Goal: Task Accomplishment & Management: Complete application form

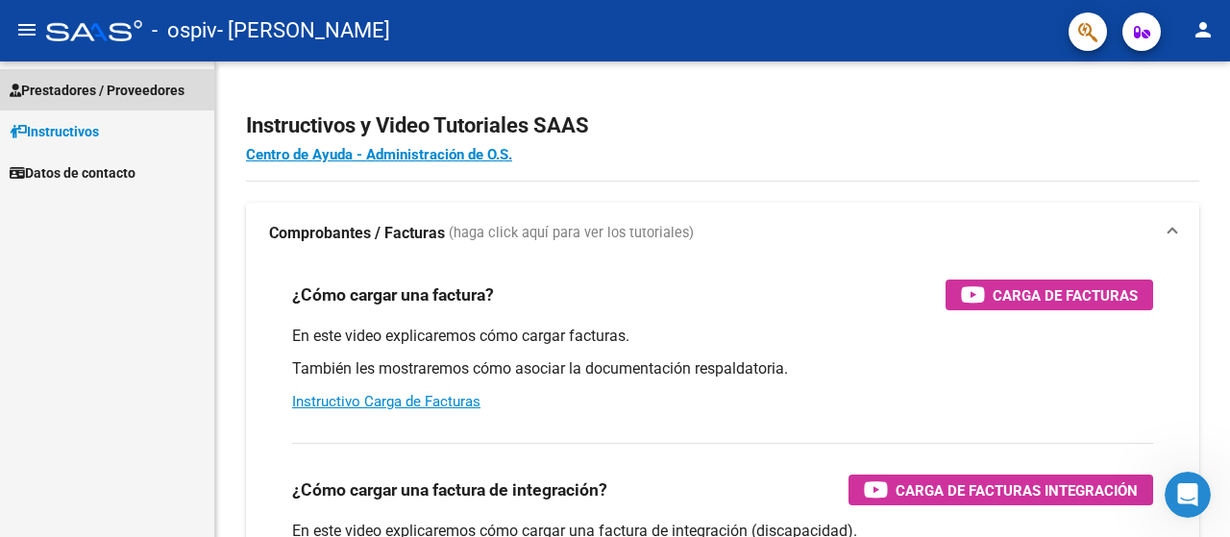
click at [96, 86] on span "Prestadores / Proveedores" at bounding box center [97, 90] width 175 height 21
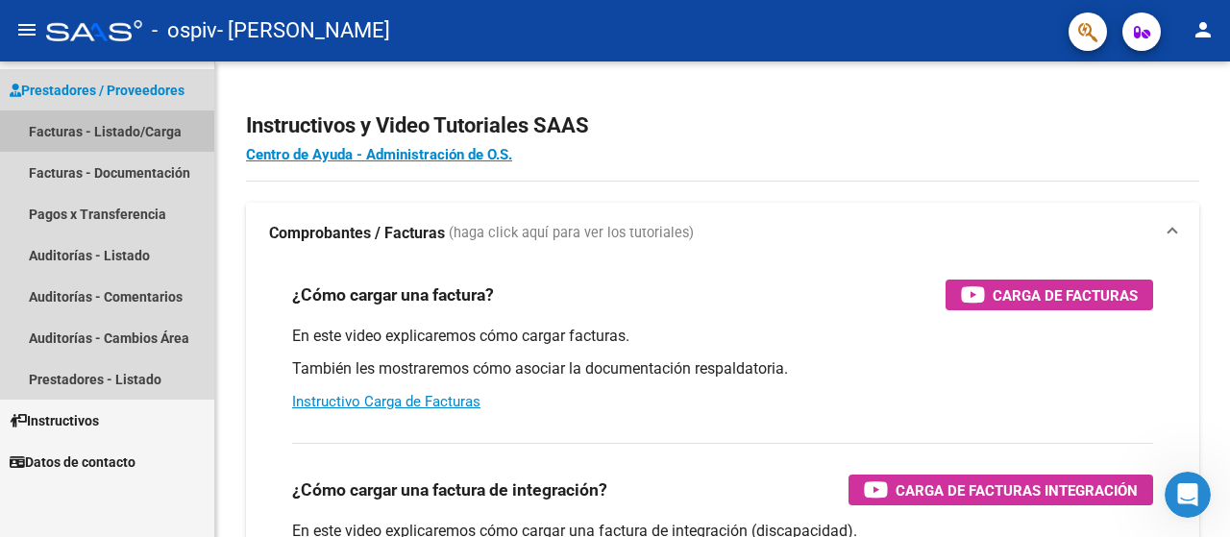
click at [98, 130] on link "Facturas - Listado/Carga" at bounding box center [107, 130] width 214 height 41
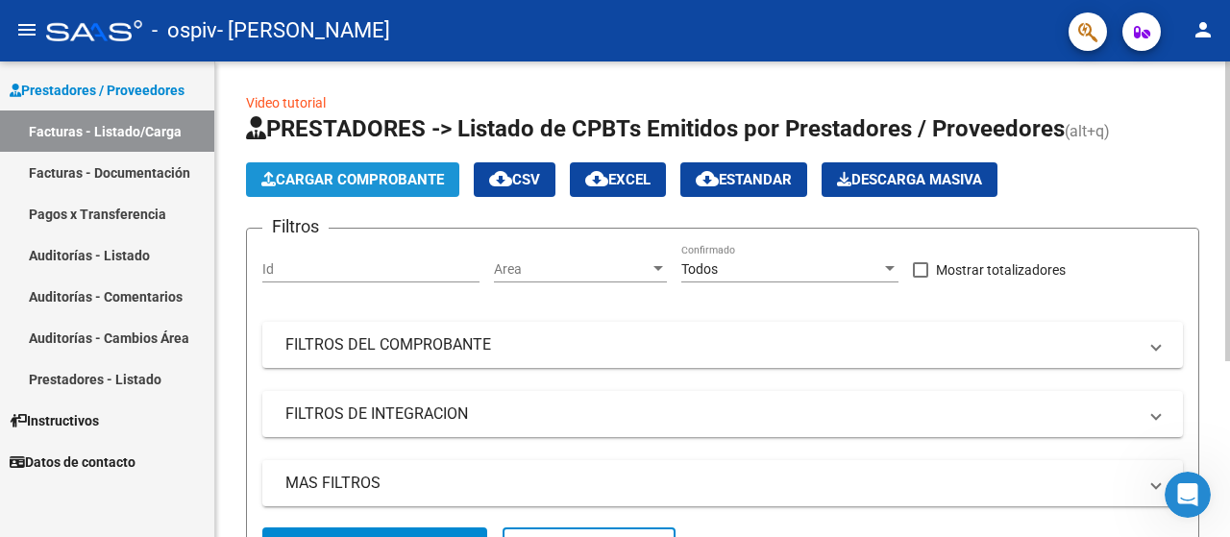
click at [290, 187] on span "Cargar Comprobante" at bounding box center [352, 179] width 183 height 17
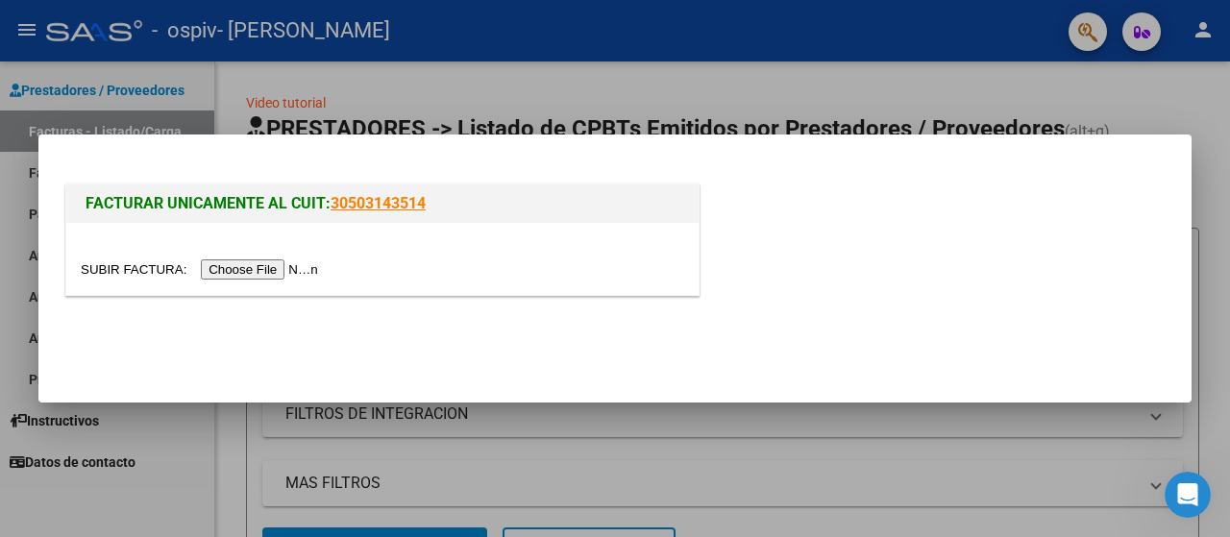
click at [286, 283] on div at bounding box center [382, 259] width 632 height 72
click at [213, 275] on input "file" at bounding box center [202, 269] width 243 height 20
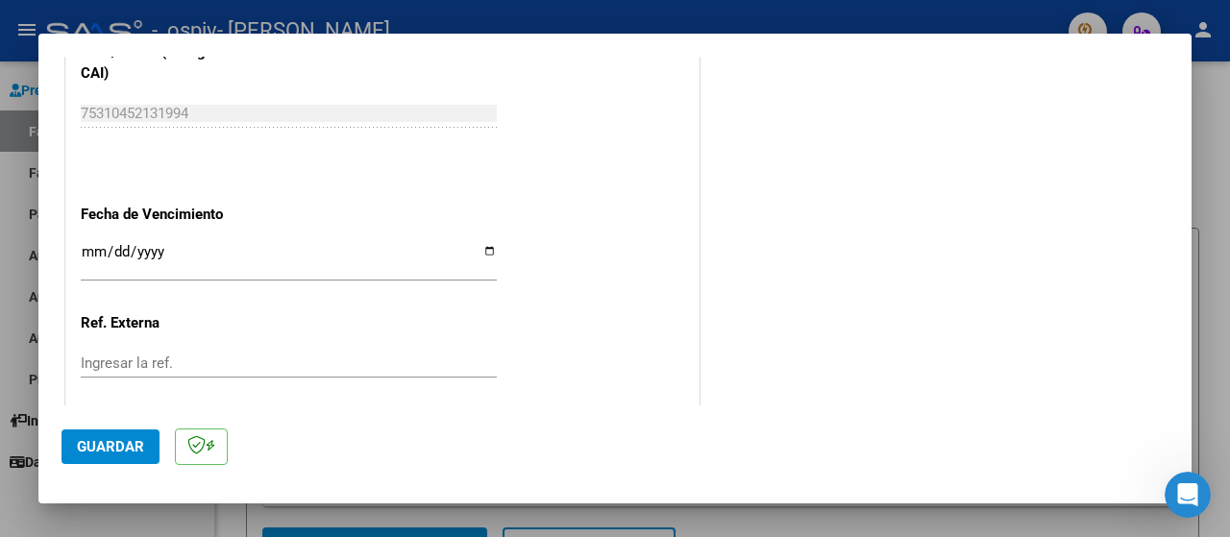
scroll to position [1132, 0]
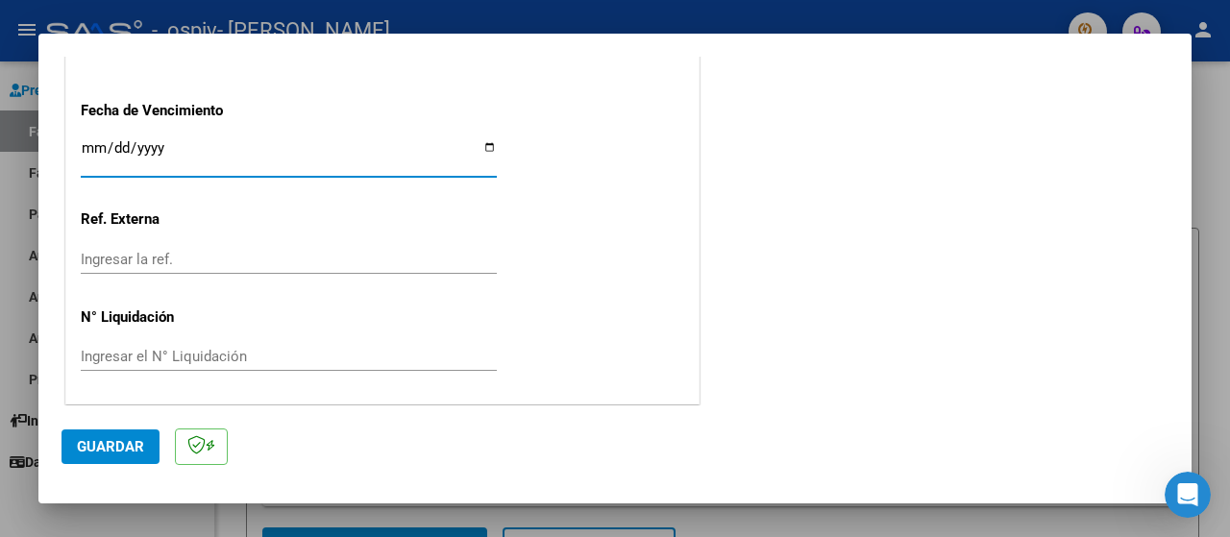
click at [94, 140] on input "Ingresar la fecha" at bounding box center [289, 155] width 416 height 31
type input "[DATE]"
type input "0005-07-31"
type input "[DATE]"
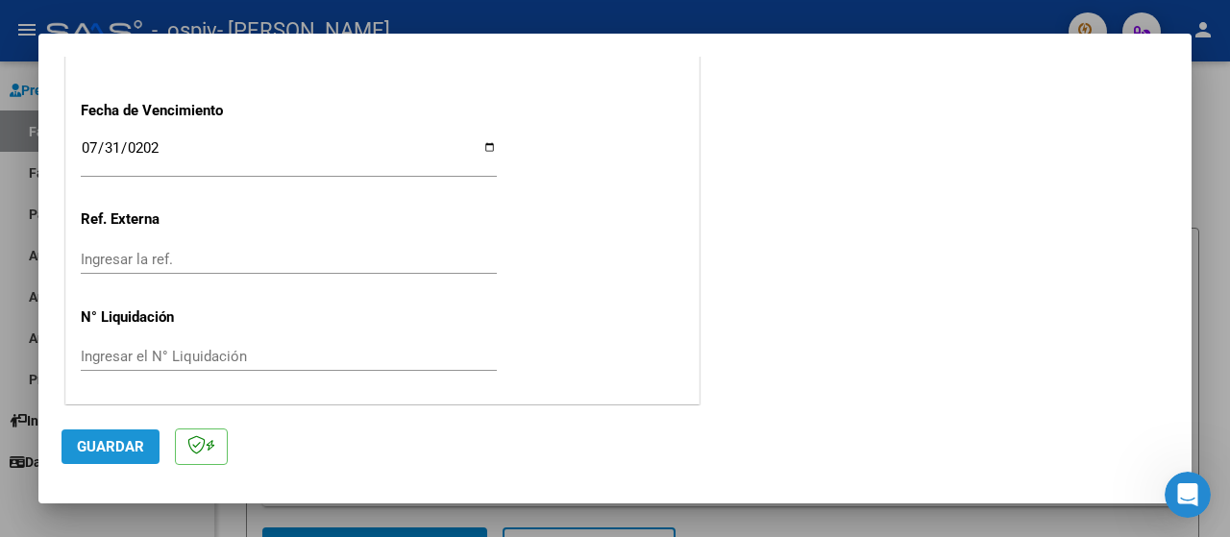
click at [111, 445] on span "Guardar" at bounding box center [110, 446] width 67 height 17
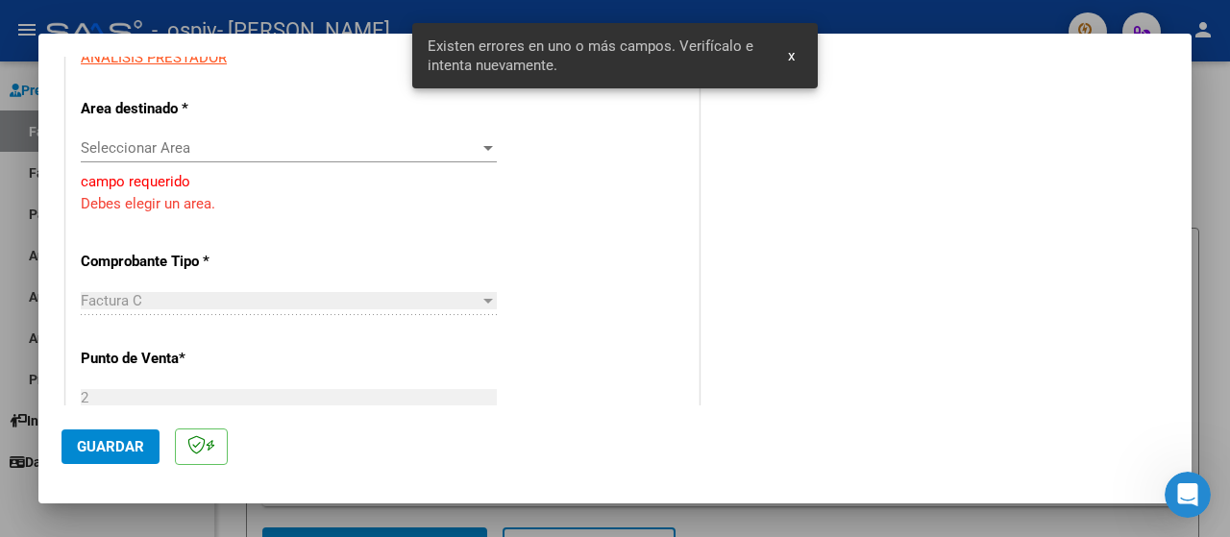
scroll to position [282, 0]
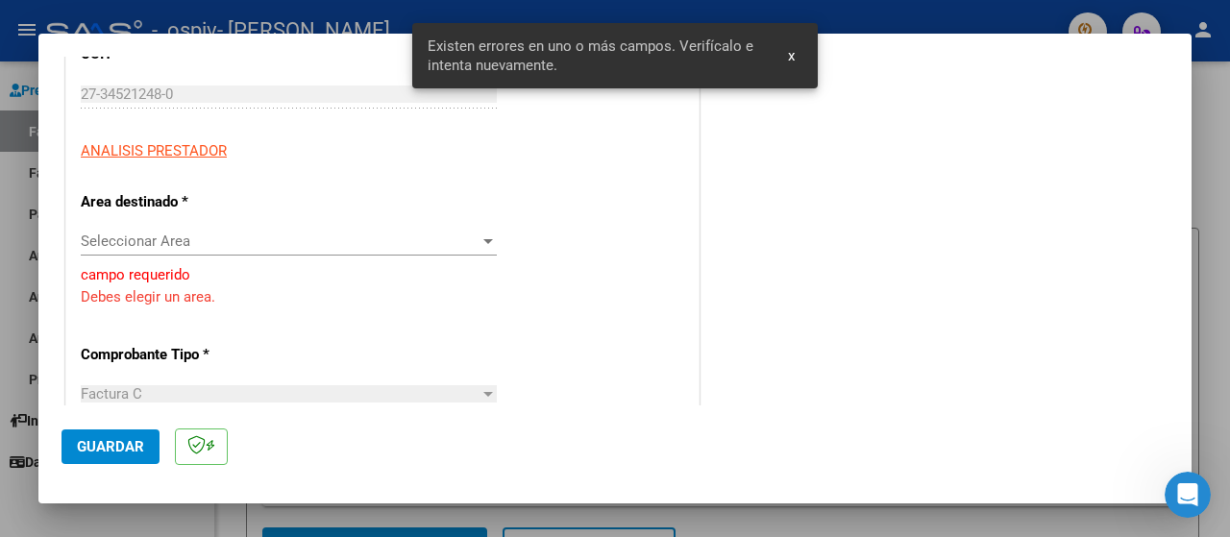
click at [188, 255] on div "Seleccionar Area Seleccionar Area" at bounding box center [289, 250] width 416 height 47
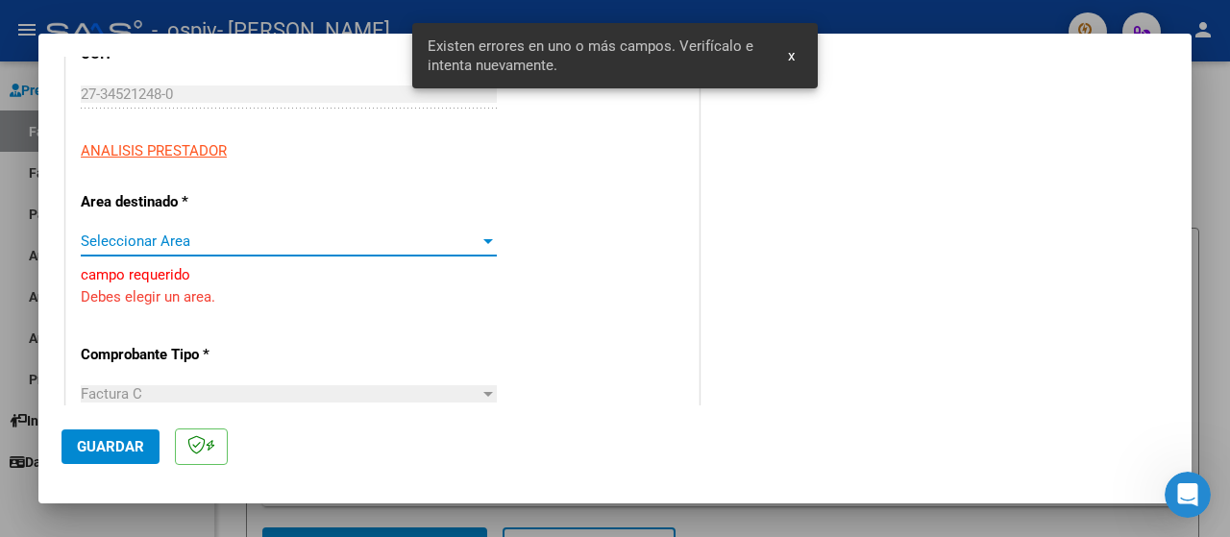
click at [181, 241] on span "Seleccionar Area" at bounding box center [280, 240] width 399 height 17
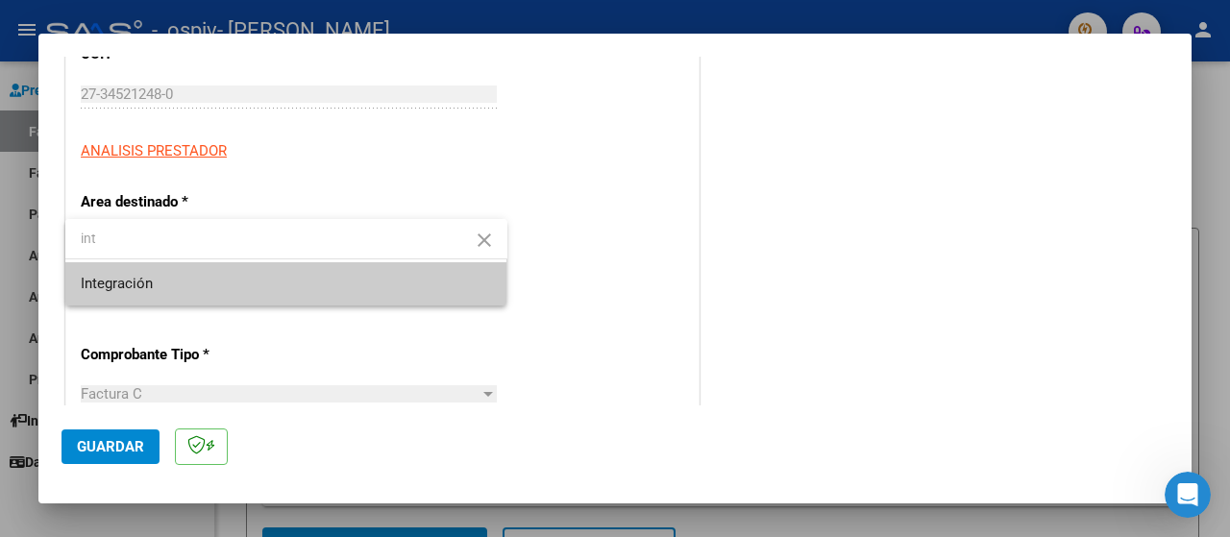
type input "int"
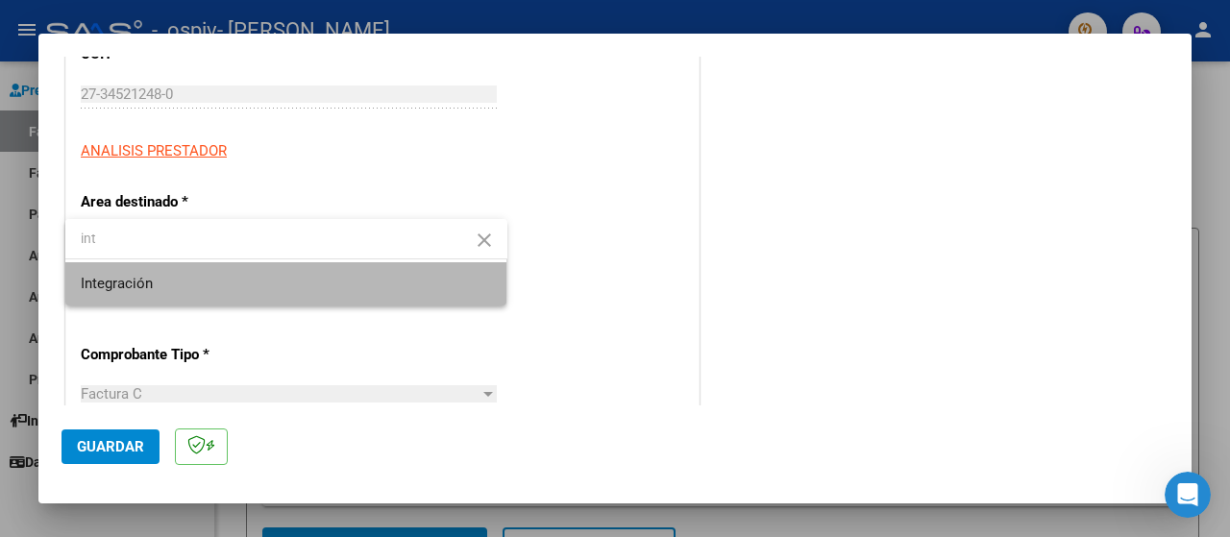
click at [168, 278] on span "Integración" at bounding box center [286, 283] width 411 height 43
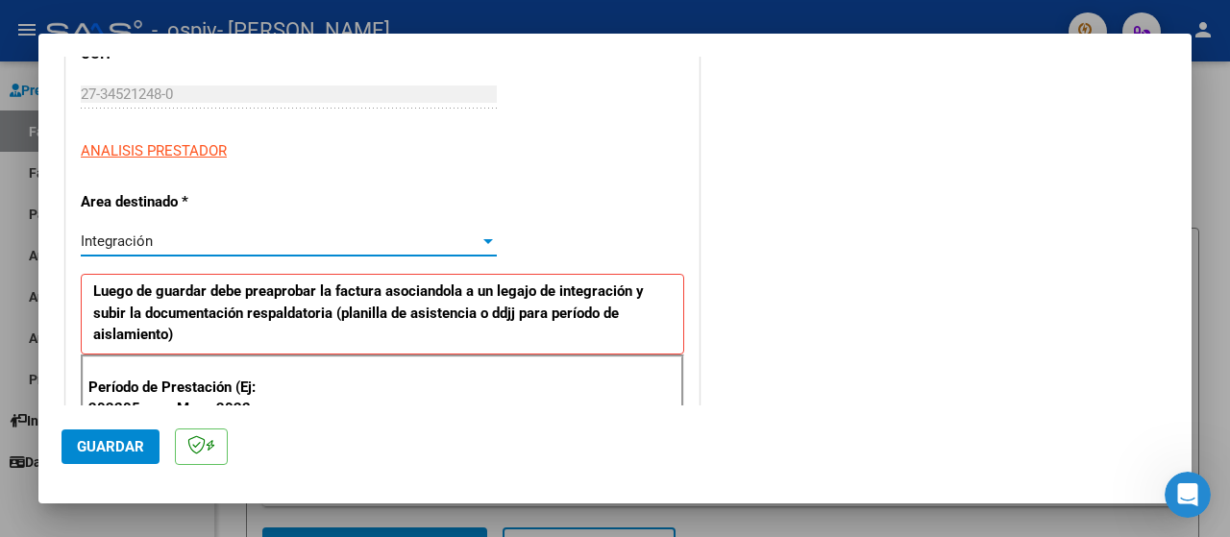
click at [181, 242] on div "Integración" at bounding box center [280, 240] width 399 height 17
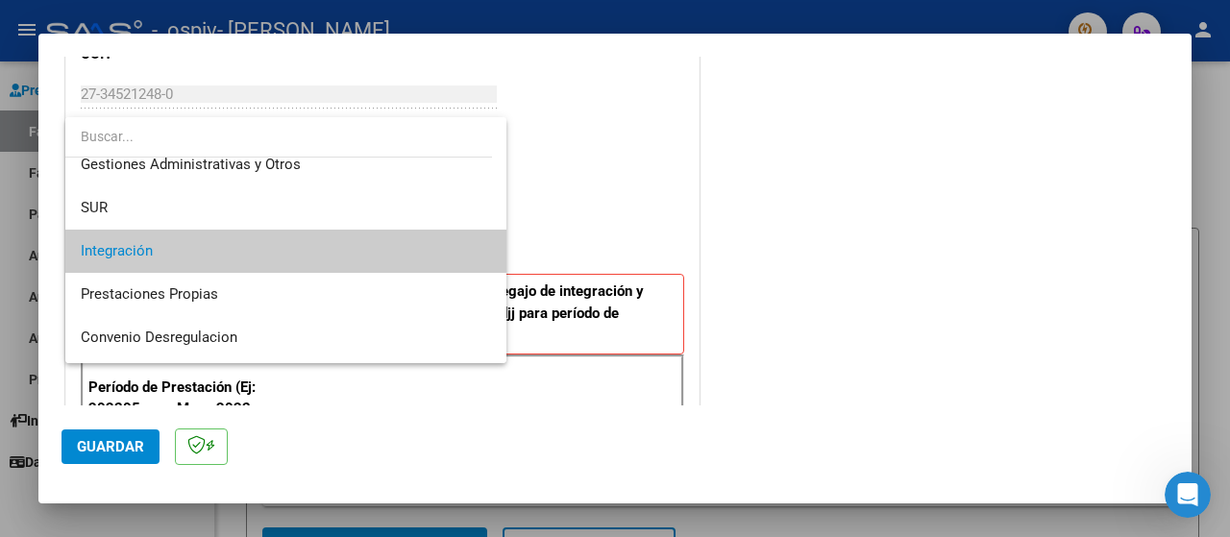
scroll to position [67, 0]
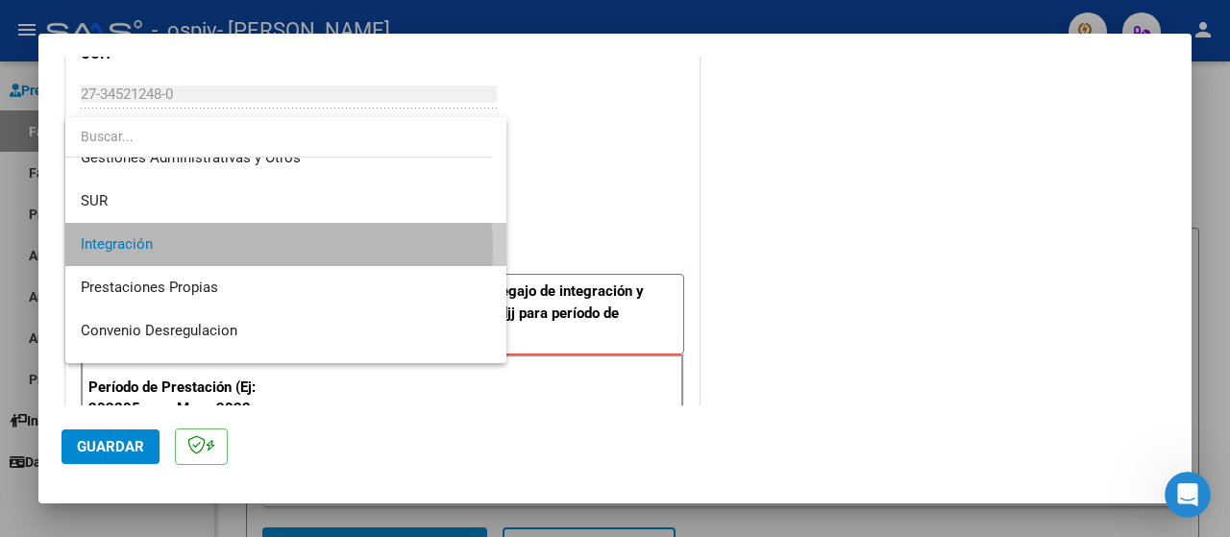
click at [244, 249] on span "Integración" at bounding box center [286, 244] width 411 height 43
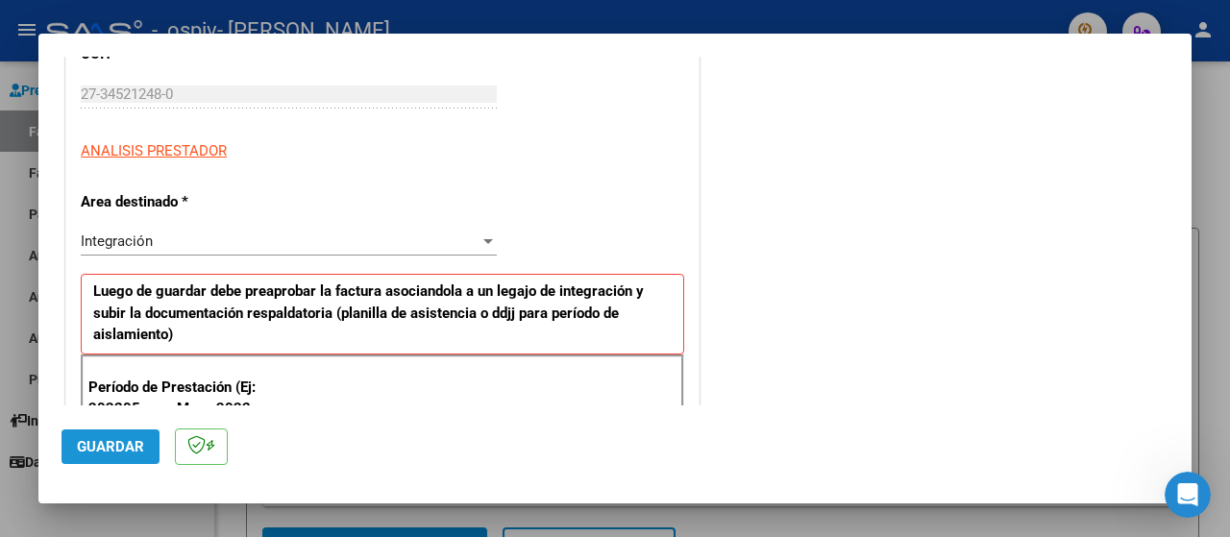
click at [123, 441] on span "Guardar" at bounding box center [110, 446] width 67 height 17
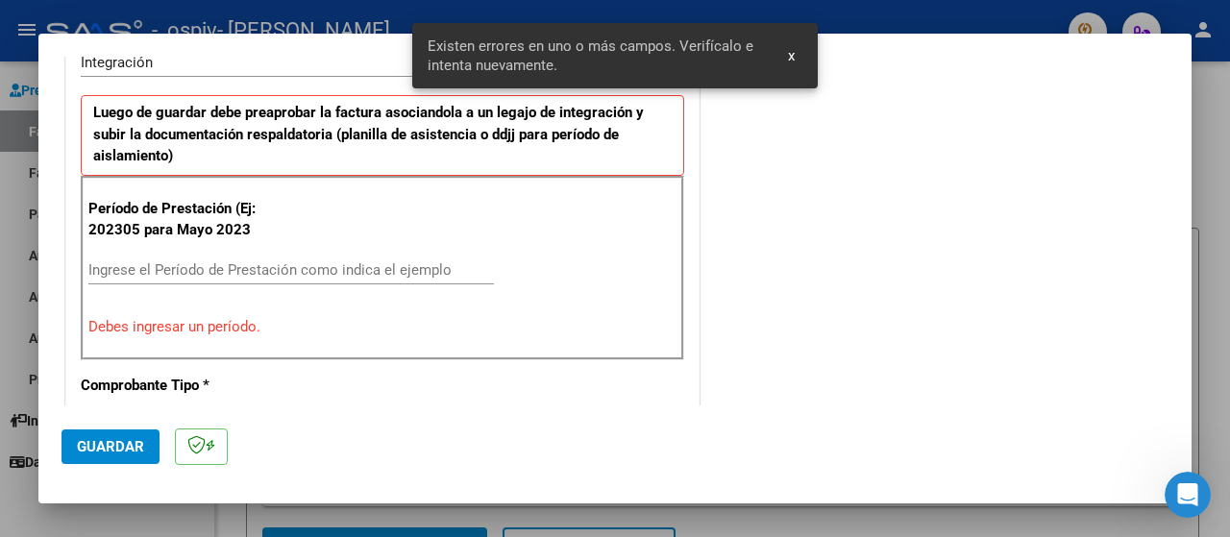
scroll to position [476, 0]
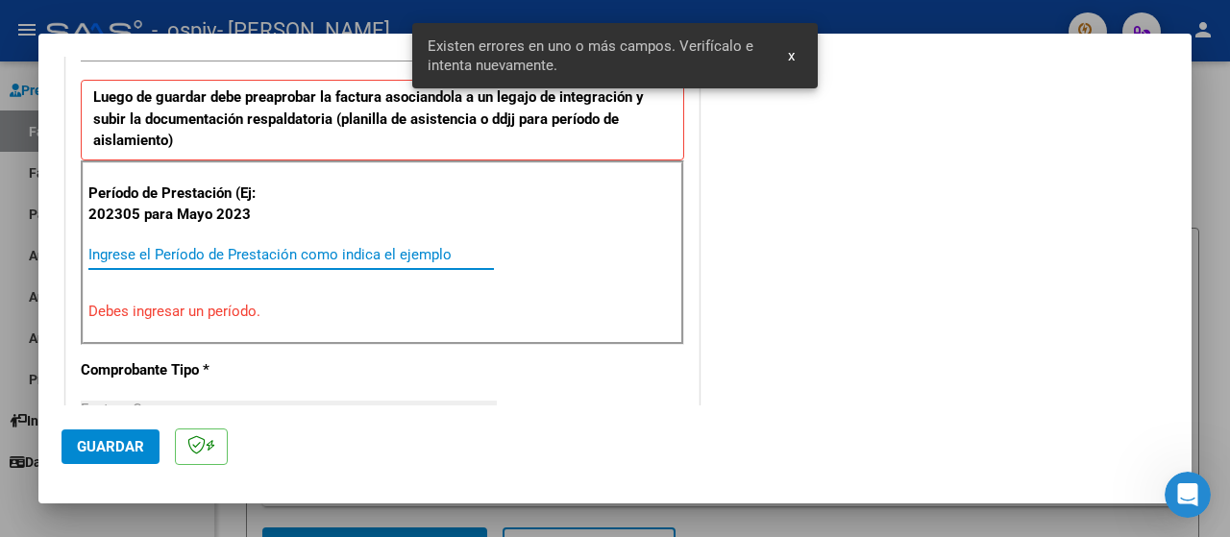
click at [171, 251] on input "Ingrese el Período de Prestación como indica el ejemplo" at bounding box center [290, 254] width 405 height 17
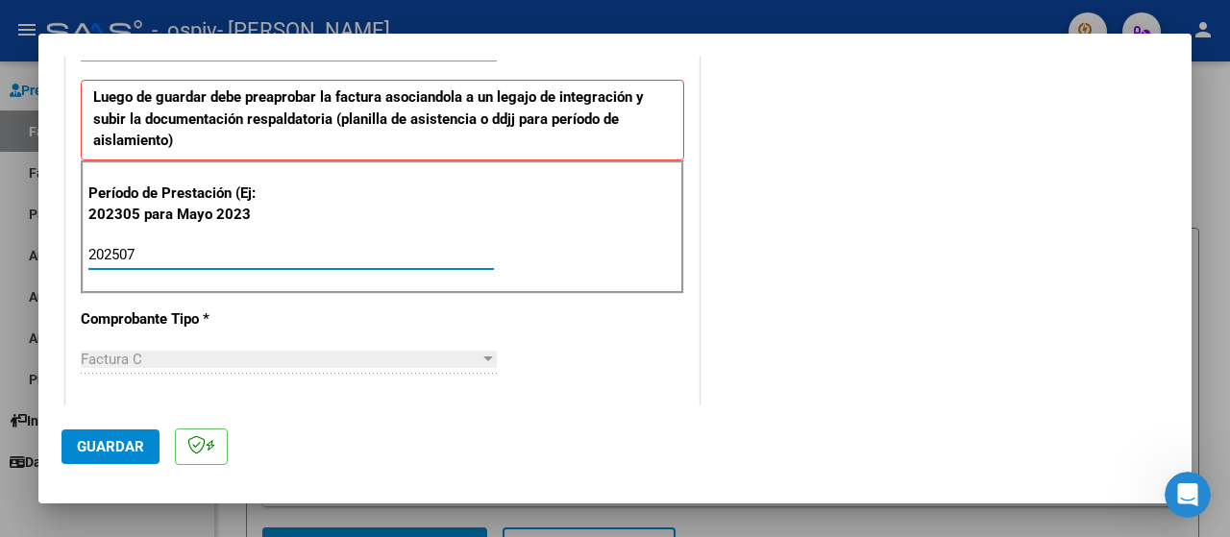
type input "202507"
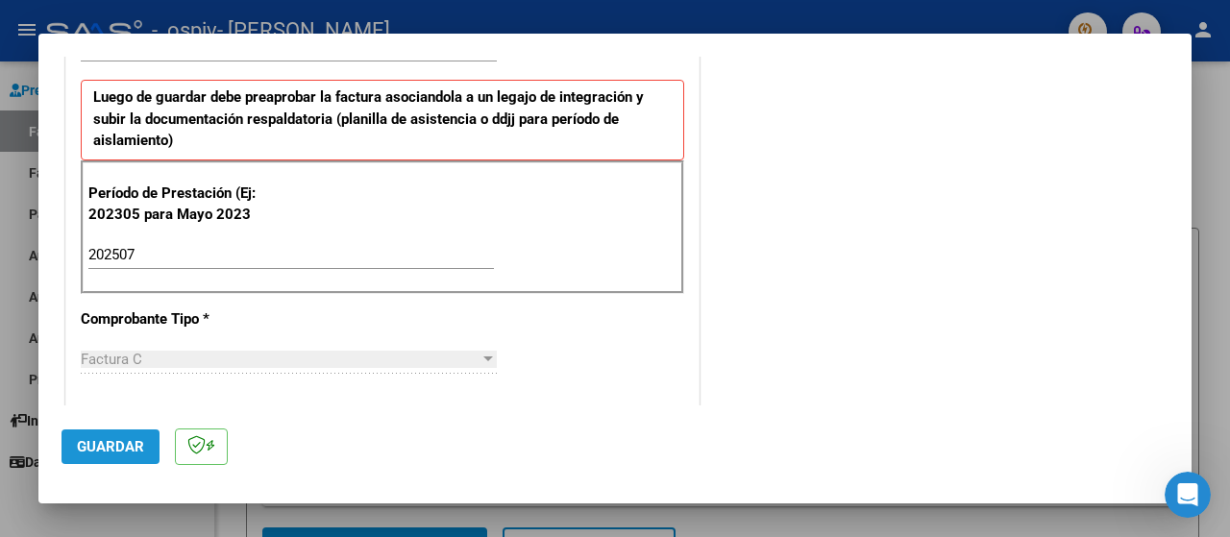
click at [95, 454] on span "Guardar" at bounding box center [110, 446] width 67 height 17
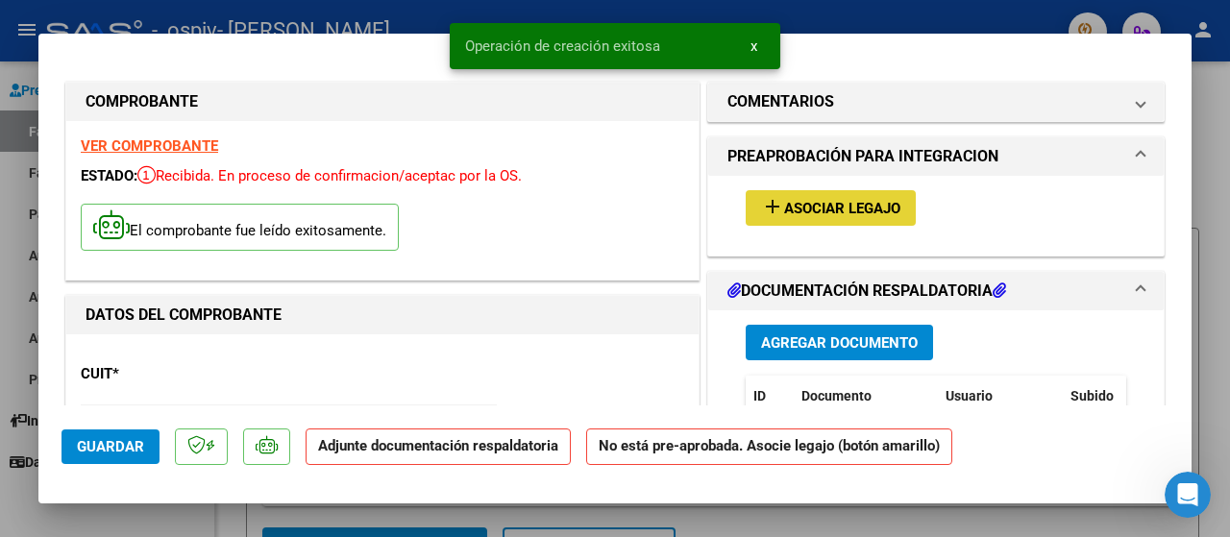
click at [810, 197] on button "add Asociar Legajo" at bounding box center [830, 208] width 170 height 36
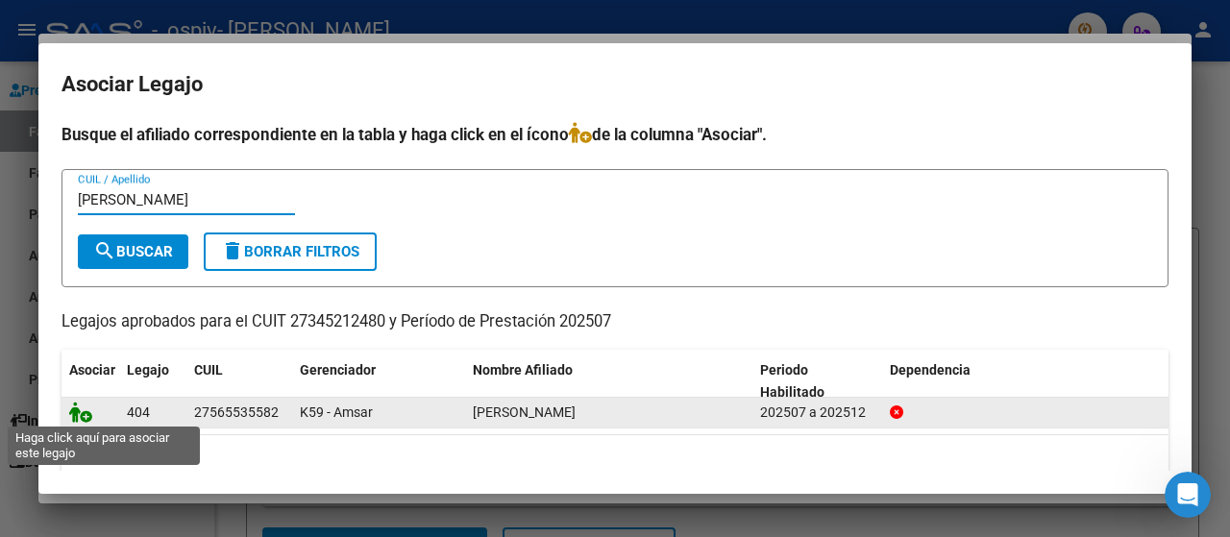
type input "[PERSON_NAME]"
click at [82, 418] on icon at bounding box center [80, 412] width 23 height 21
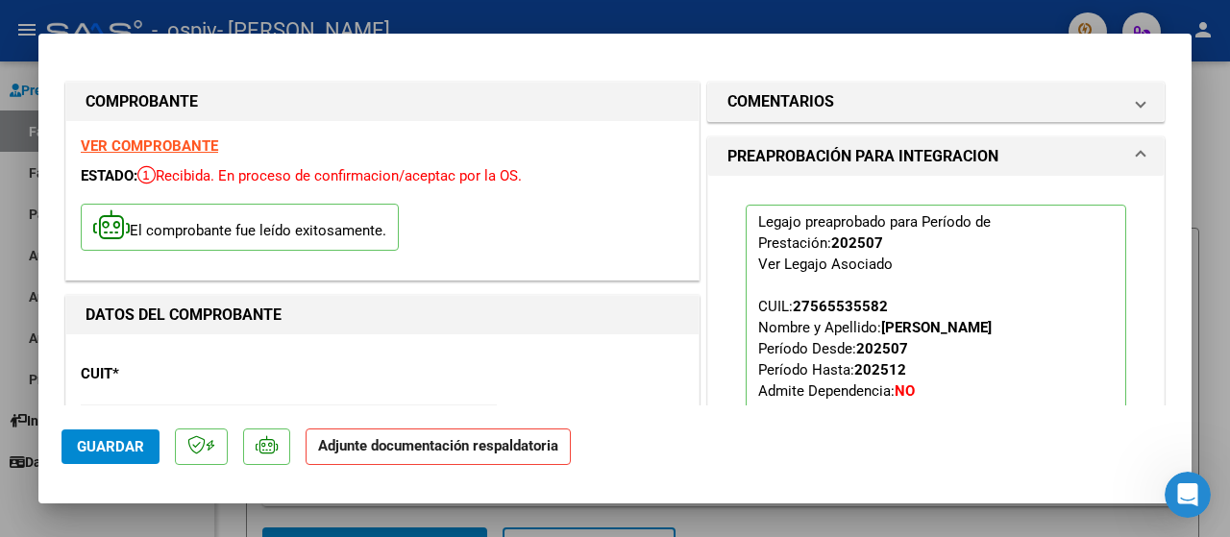
click at [476, 278] on div "VER COMPROBANTE ESTADO: Recibida. En proceso de confirmacion/aceptac por la OS.…" at bounding box center [382, 200] width 632 height 159
click at [1051, 149] on mat-panel-title "PREAPROBACIÓN PARA INTEGRACION" at bounding box center [924, 156] width 394 height 23
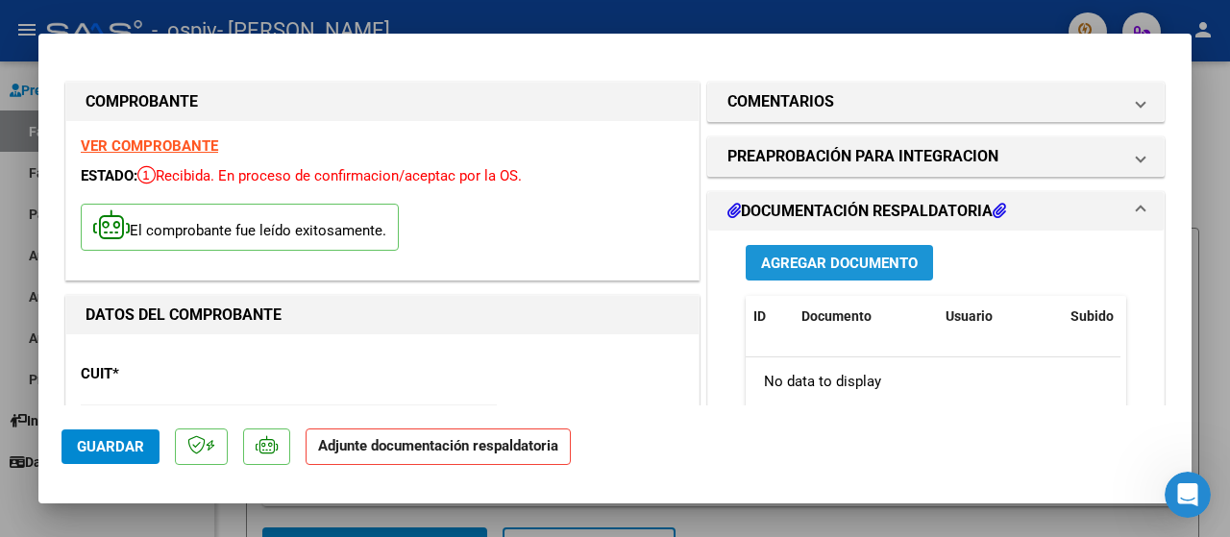
click at [799, 256] on span "Agregar Documento" at bounding box center [839, 263] width 157 height 17
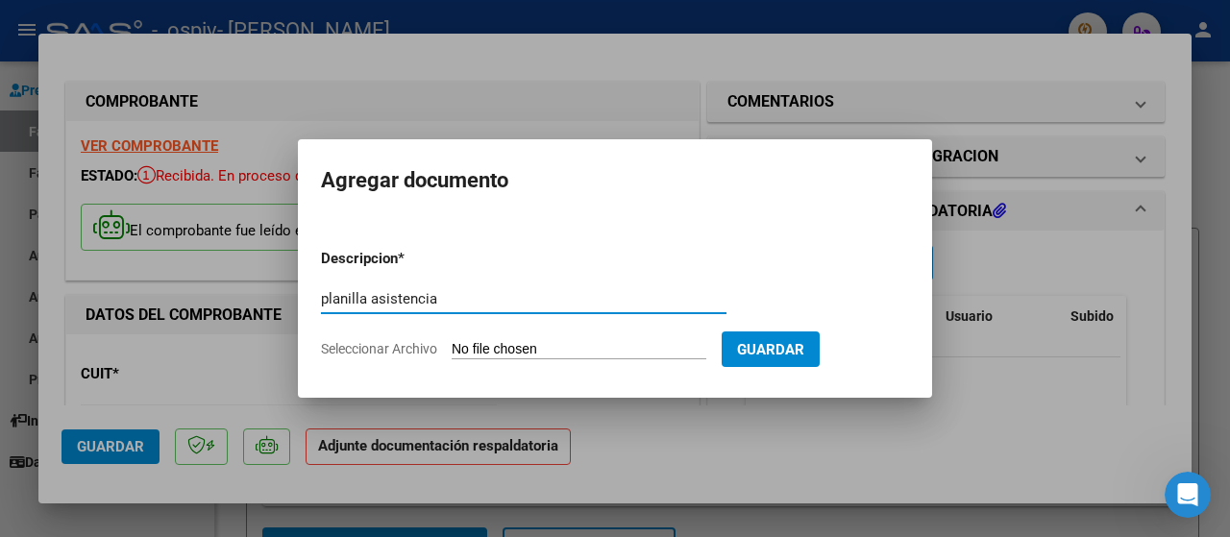
type input "planilla asistencia"
click at [696, 353] on input "Seleccionar Archivo" at bounding box center [579, 350] width 255 height 18
type input "C:\fakepath\PLANILLA [PERSON_NAME]pdf"
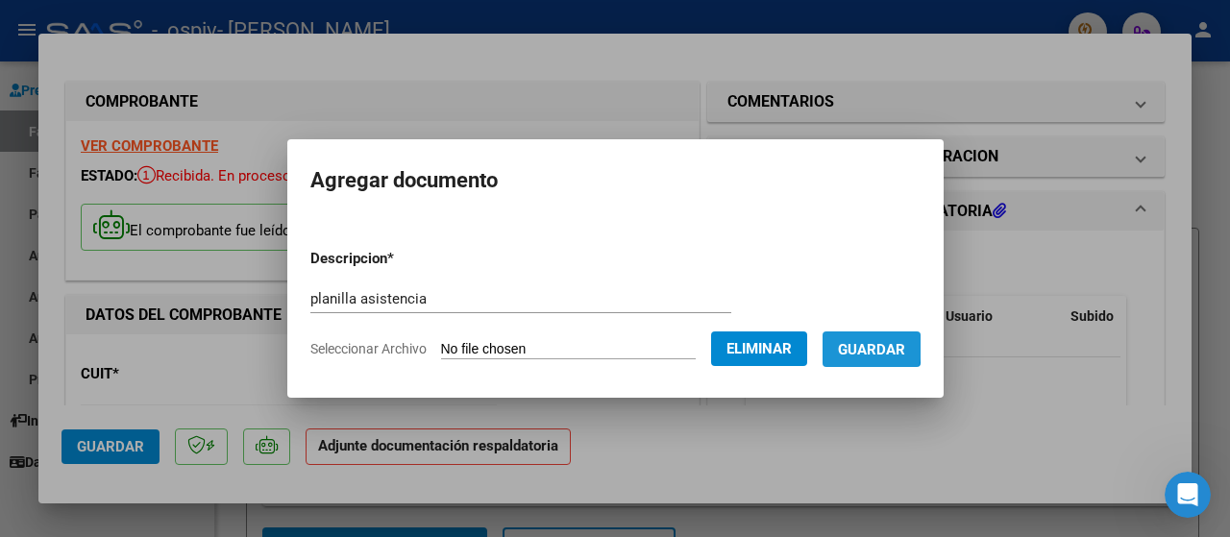
click at [875, 348] on span "Guardar" at bounding box center [871, 349] width 67 height 17
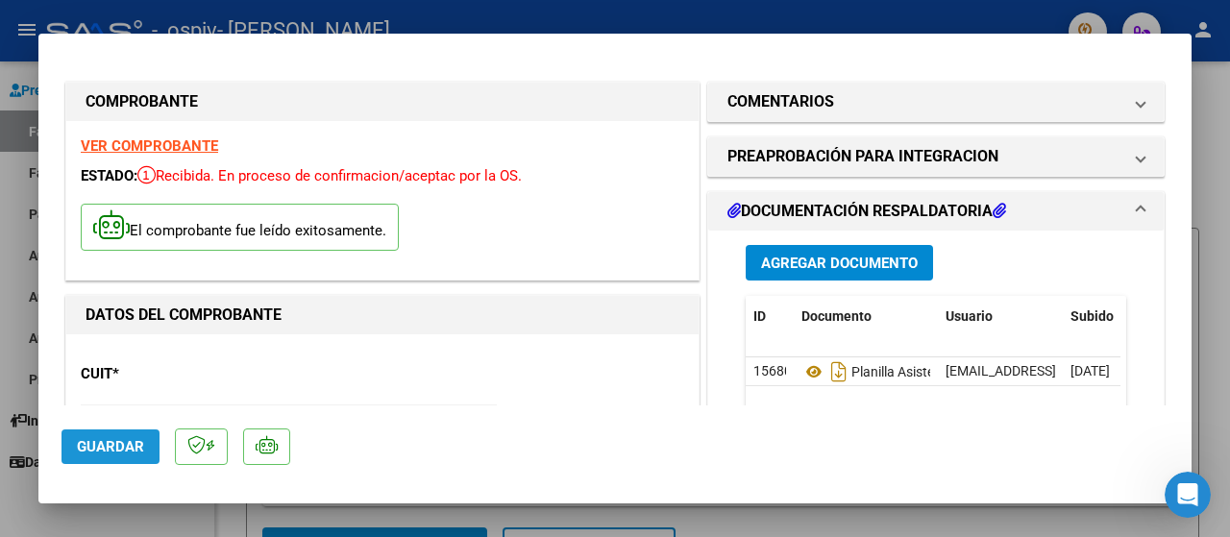
click at [134, 452] on span "Guardar" at bounding box center [110, 446] width 67 height 17
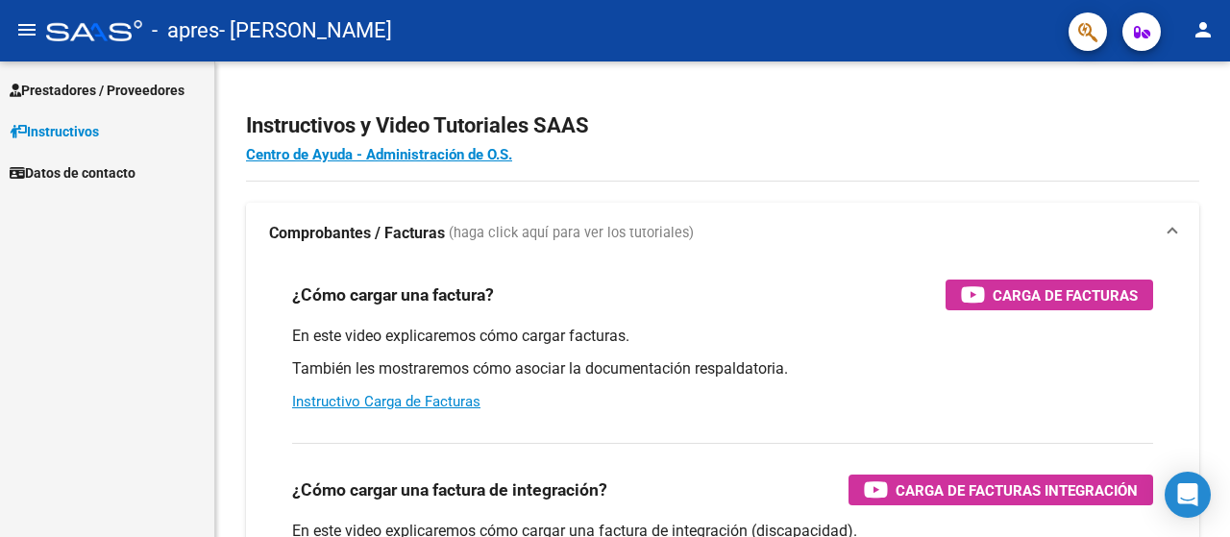
click at [97, 85] on span "Prestadores / Proveedores" at bounding box center [97, 90] width 175 height 21
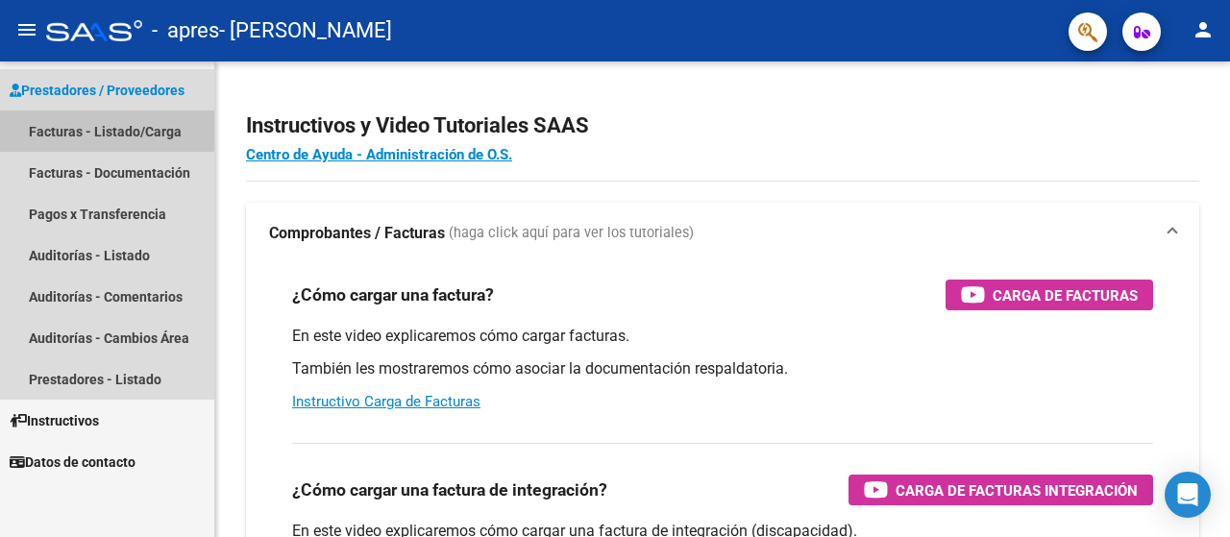
click at [96, 122] on link "Facturas - Listado/Carga" at bounding box center [107, 130] width 214 height 41
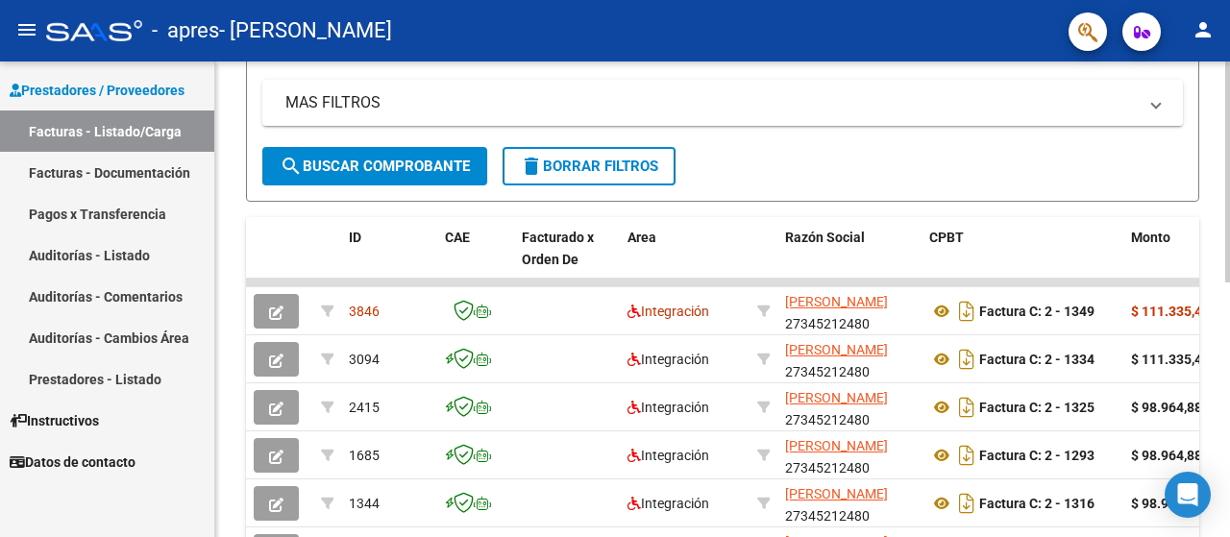
scroll to position [388, 0]
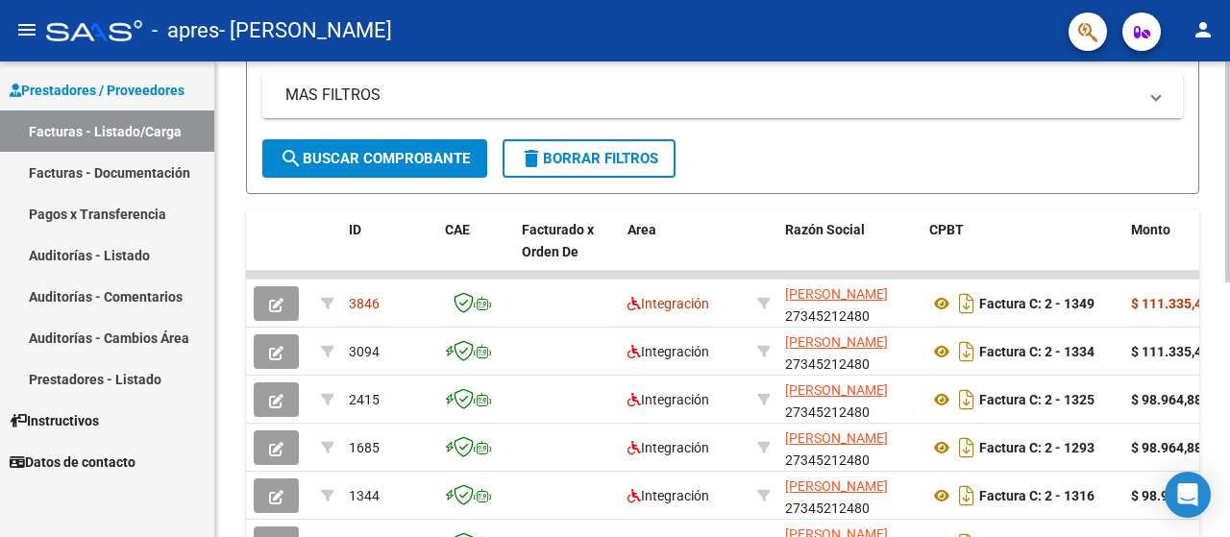
click at [1229, 322] on div at bounding box center [1227, 356] width 5 height 221
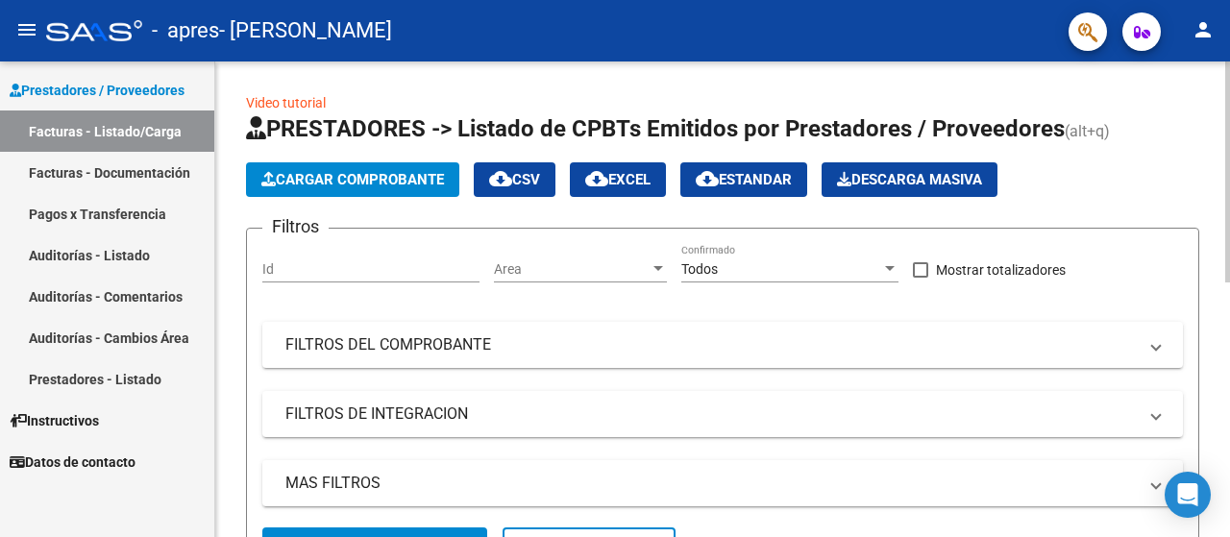
click at [1229, 210] on div at bounding box center [1227, 299] width 5 height 476
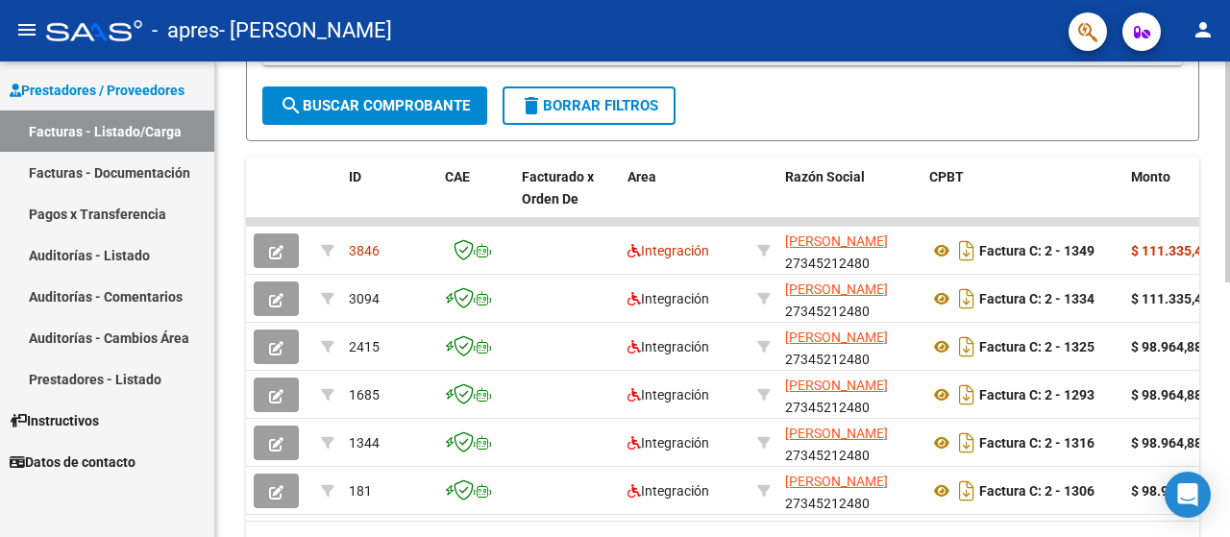
scroll to position [447, 0]
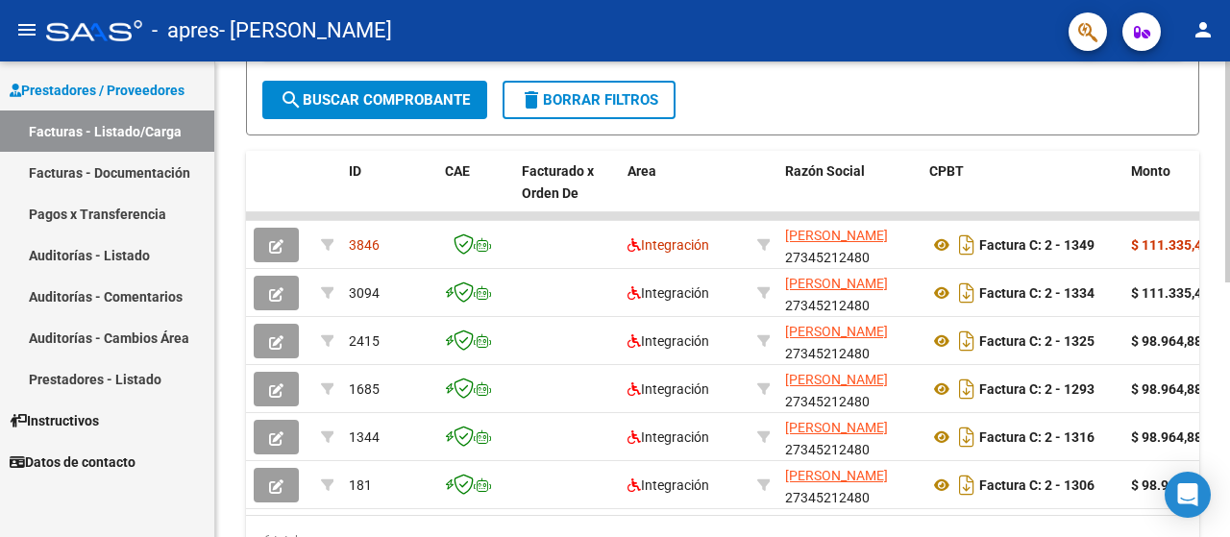
click at [1229, 418] on div at bounding box center [1227, 384] width 5 height 221
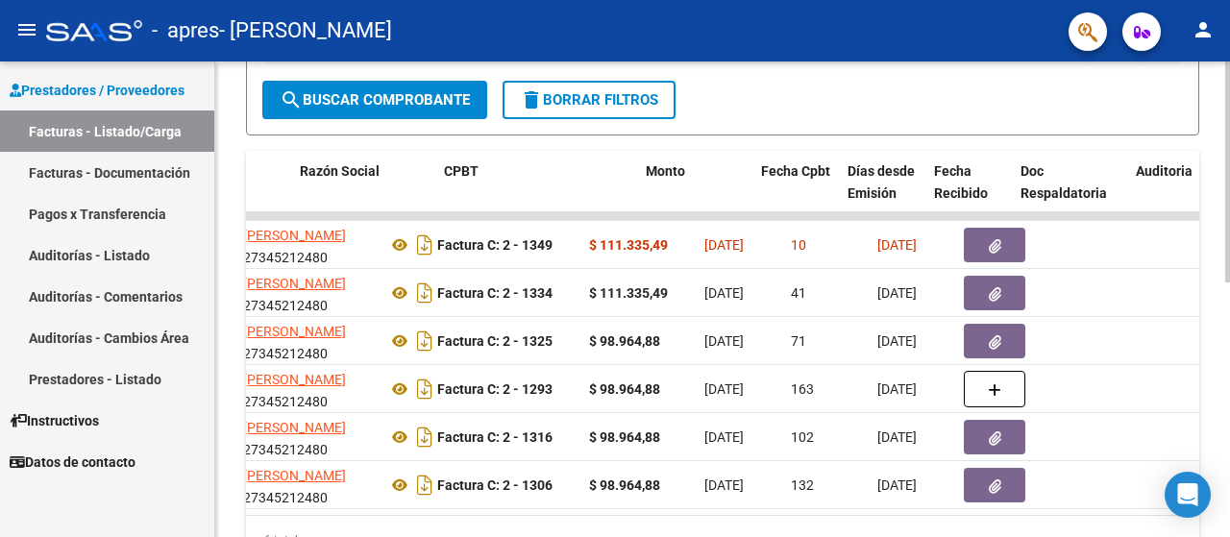
scroll to position [0, 460]
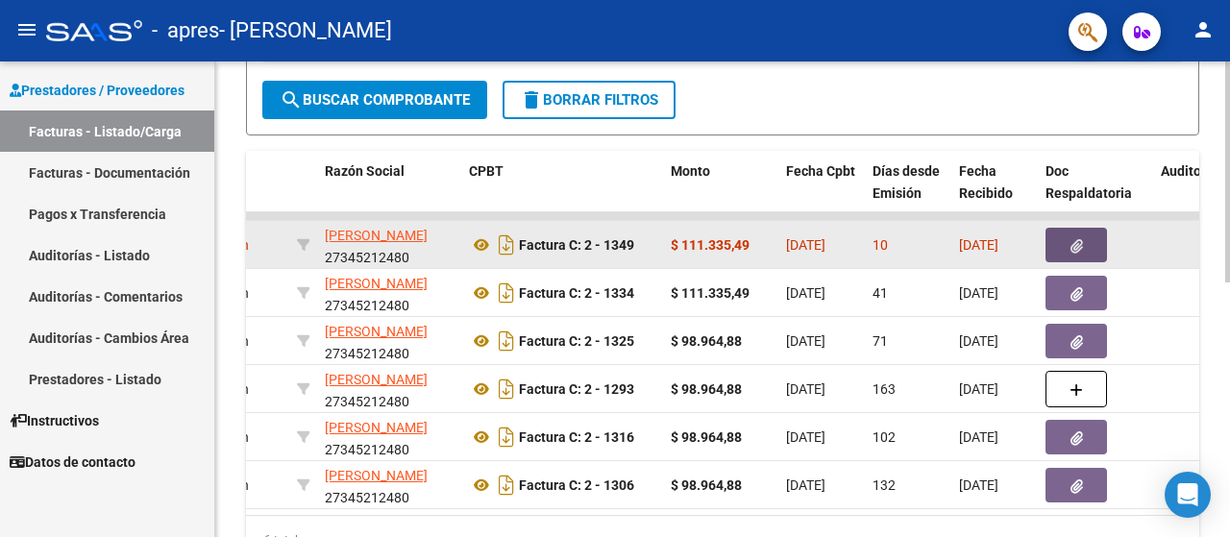
click at [1079, 239] on icon "button" at bounding box center [1076, 246] width 12 height 14
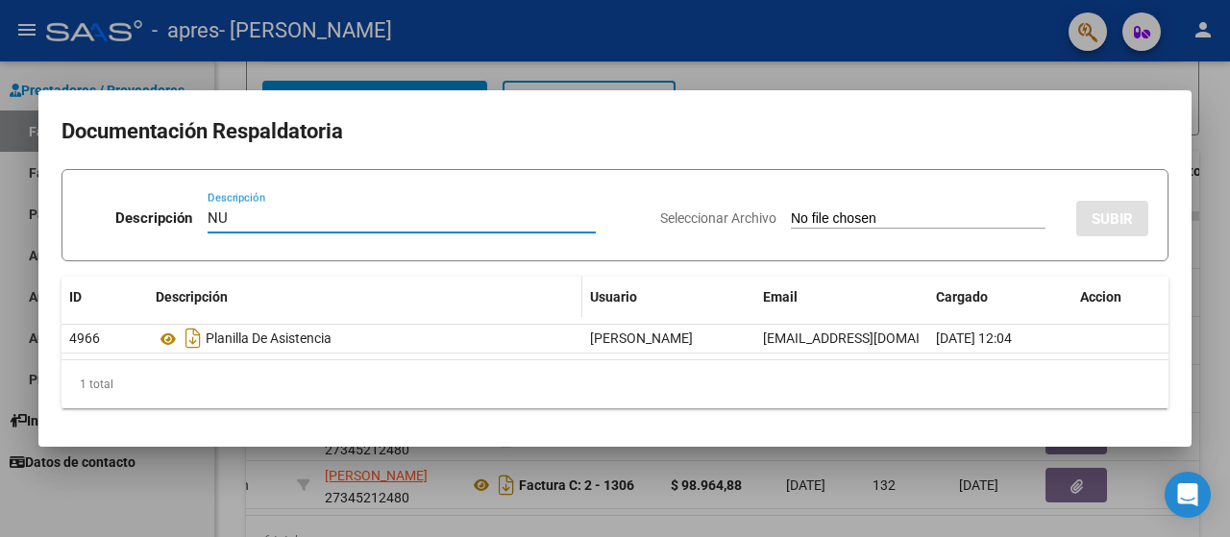
type input "N"
type input "SUBO NUEVAMENTE PLANILLA CORREGIDA"
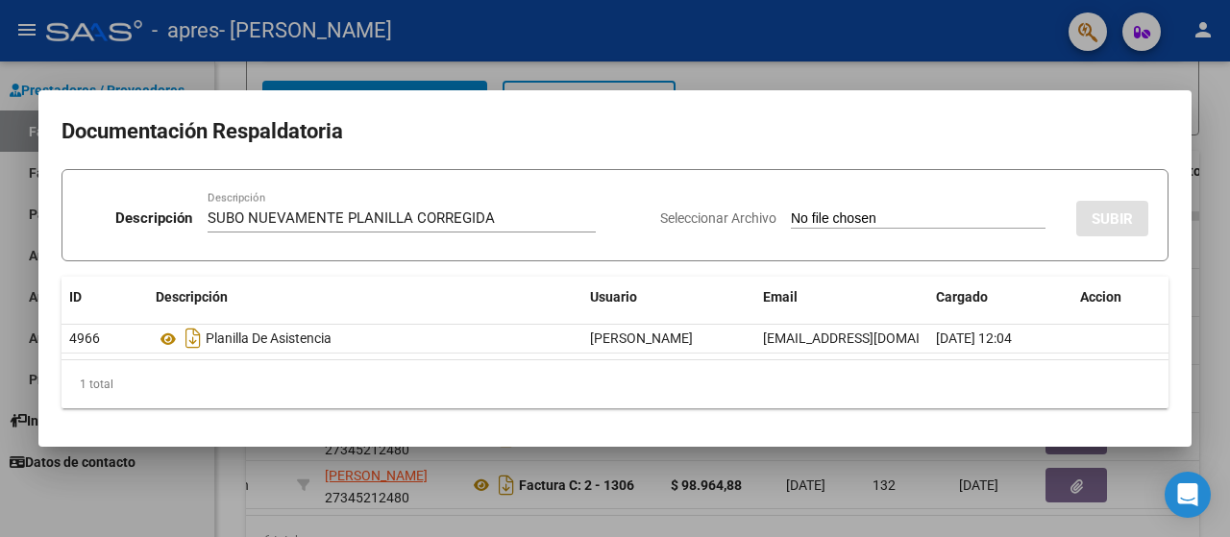
click at [688, 216] on span "Seleccionar Archivo" at bounding box center [718, 217] width 116 height 15
click at [791, 216] on input "Seleccionar Archivo" at bounding box center [918, 219] width 255 height 18
type input "C:\fakepath\PLANILLA [PERSON_NAME] .pdf"
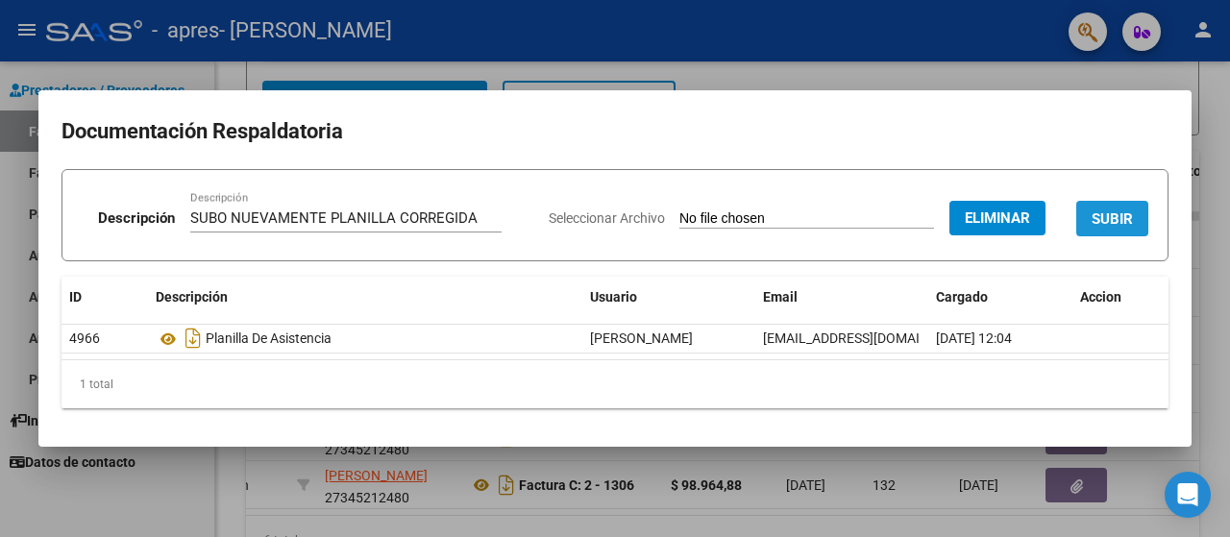
click at [1091, 235] on button "SUBIR" at bounding box center [1112, 219] width 72 height 36
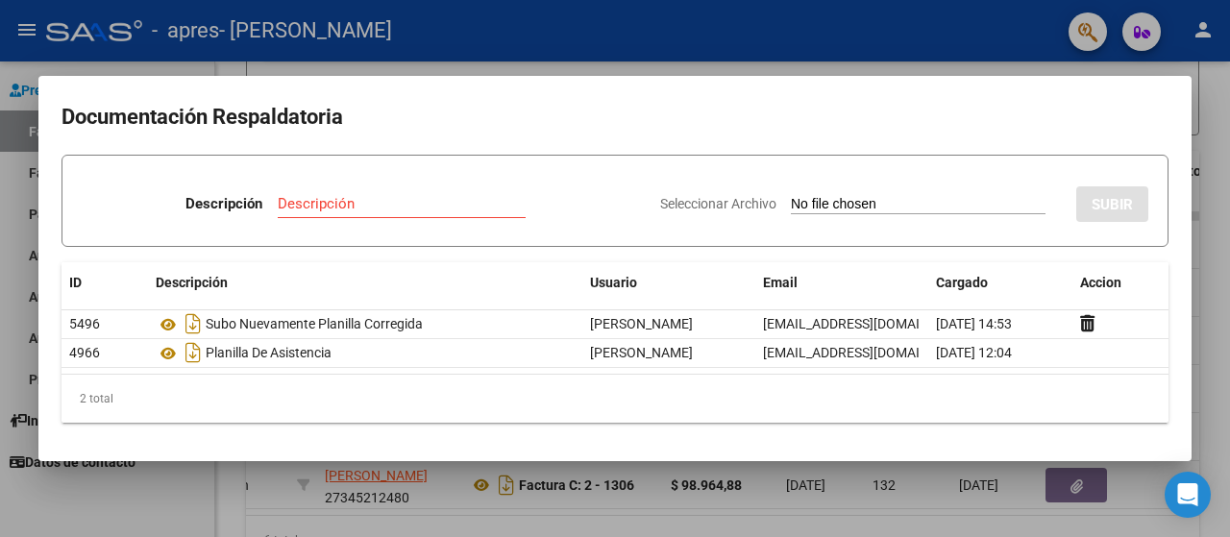
click at [963, 73] on div at bounding box center [615, 268] width 1230 height 537
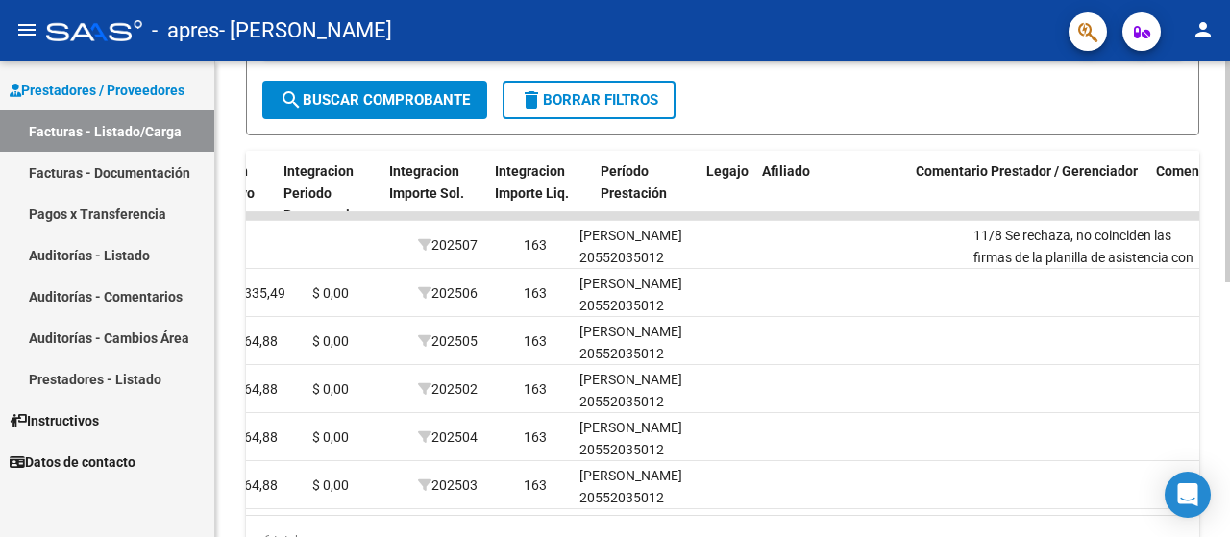
scroll to position [0, 2515]
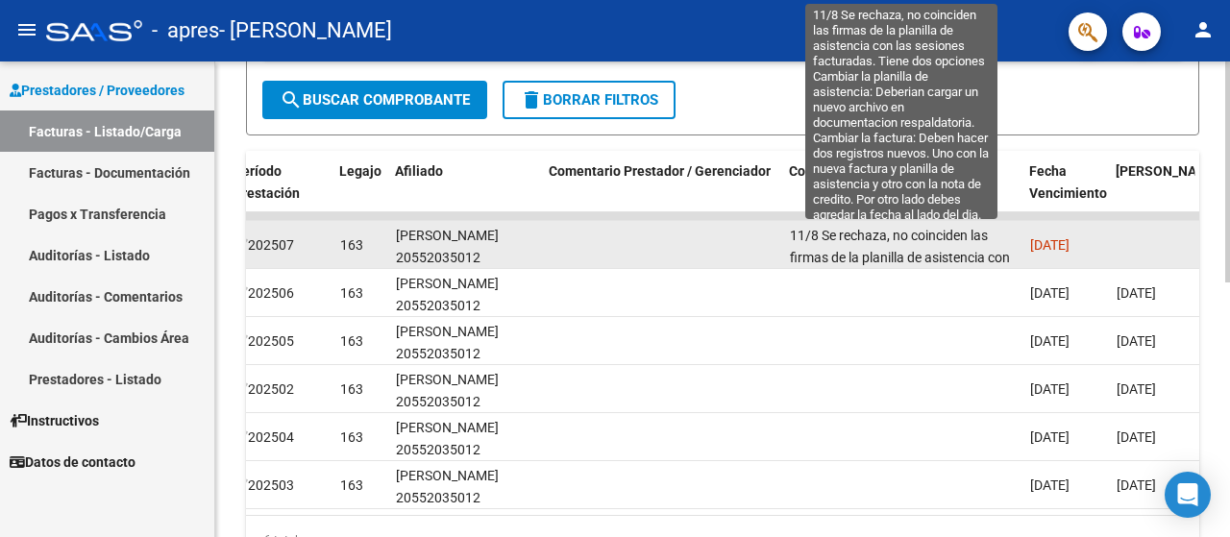
click at [888, 228] on span "11/8 Se rechaza, no coinciden las firmas de la planilla de asistencia con las s…" at bounding box center [900, 389] width 221 height 322
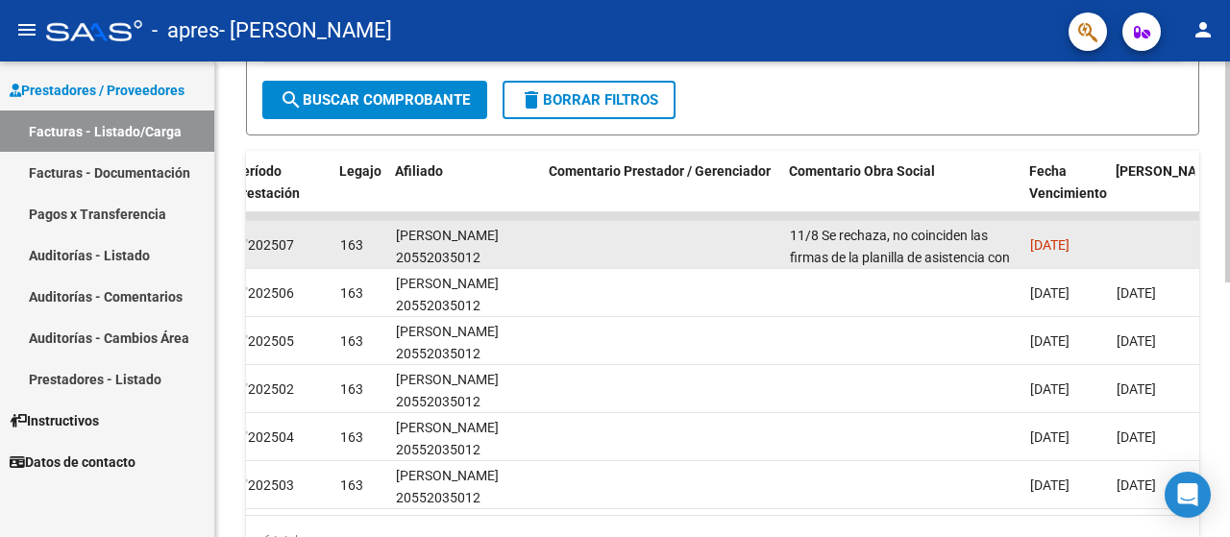
click at [874, 244] on div "11/8 Se rechaza, no coinciden las firmas de la planilla de asistencia con las s…" at bounding box center [902, 245] width 225 height 40
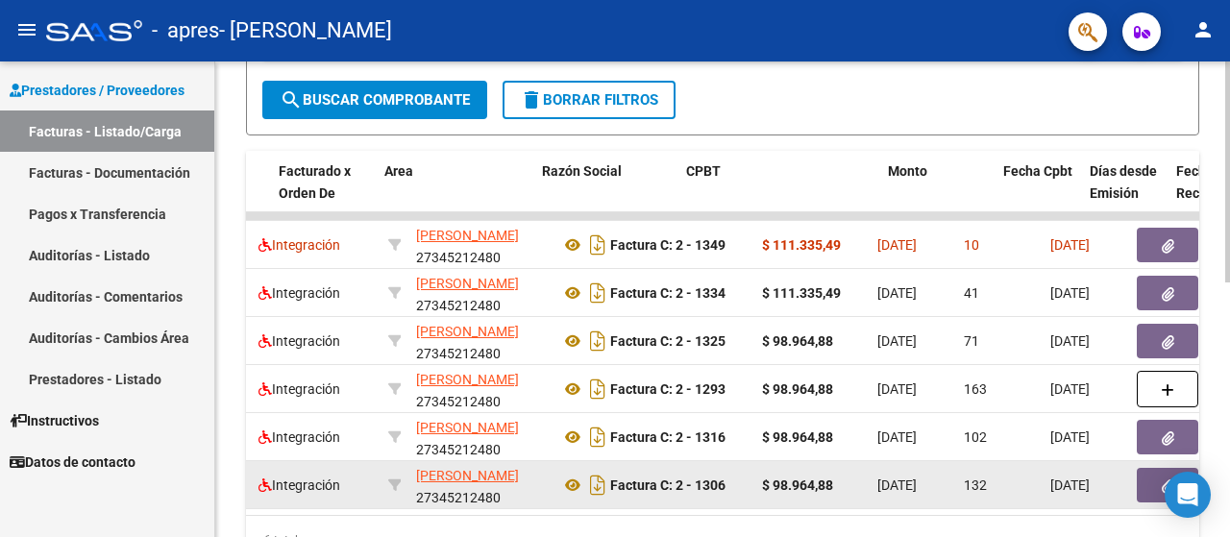
scroll to position [0, 234]
